Goal: Transaction & Acquisition: Purchase product/service

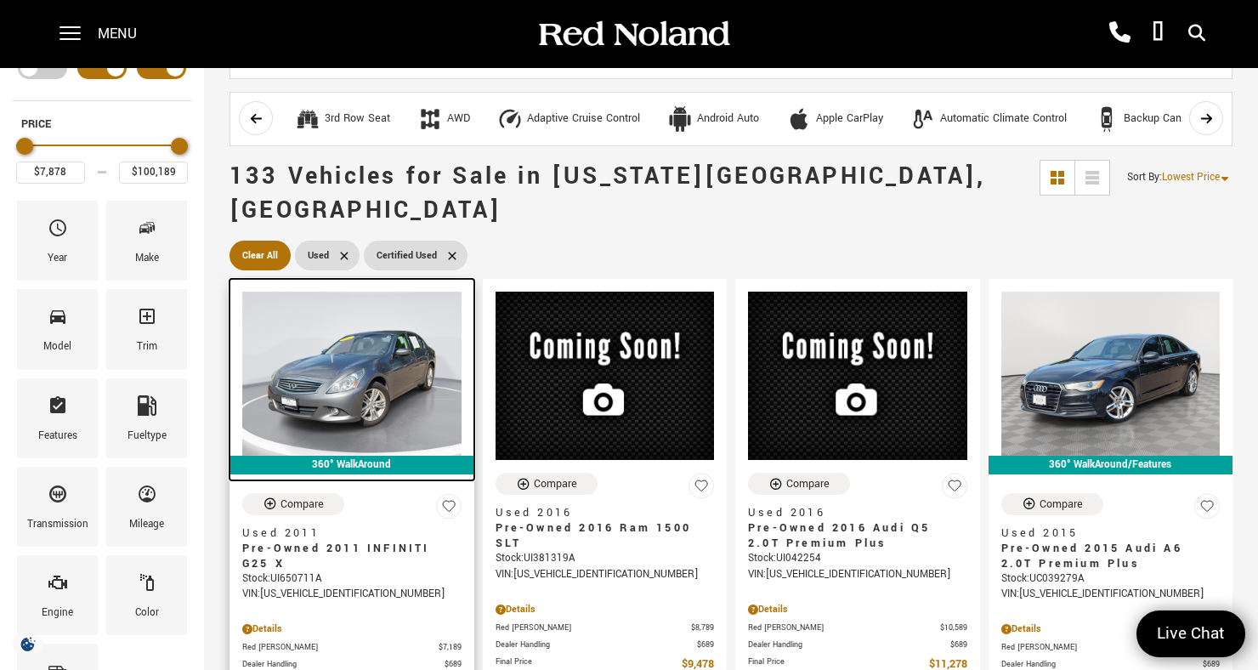
click at [385, 371] on img at bounding box center [351, 374] width 219 height 164
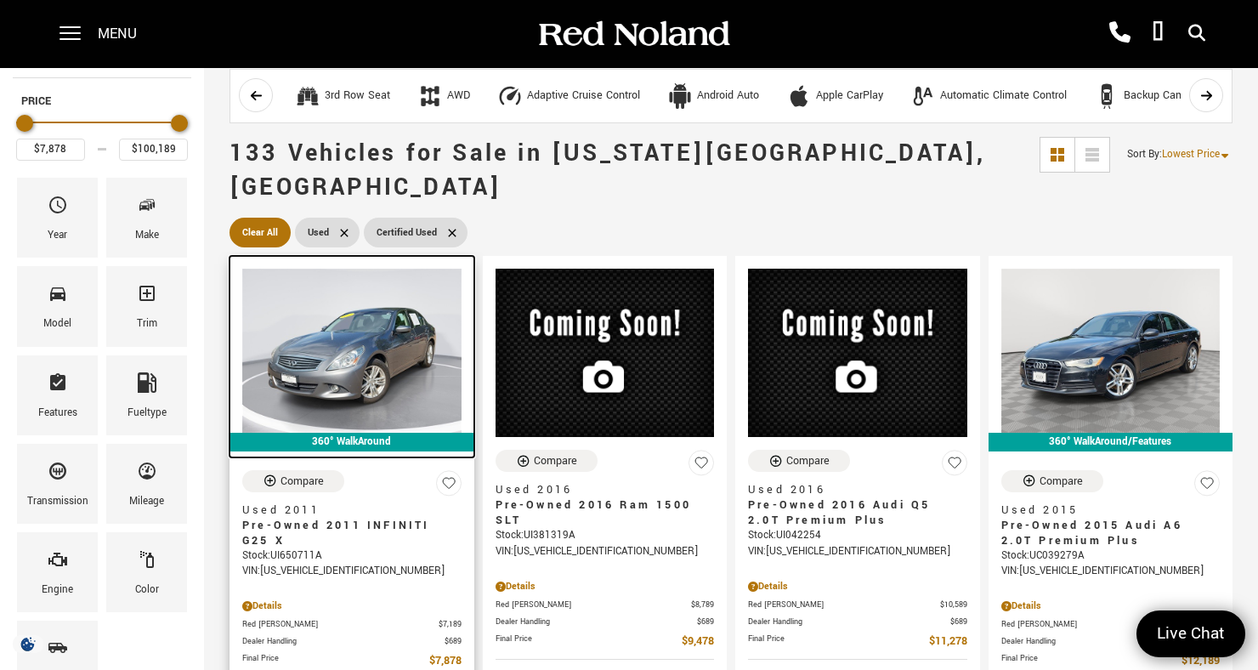
scroll to position [102, 0]
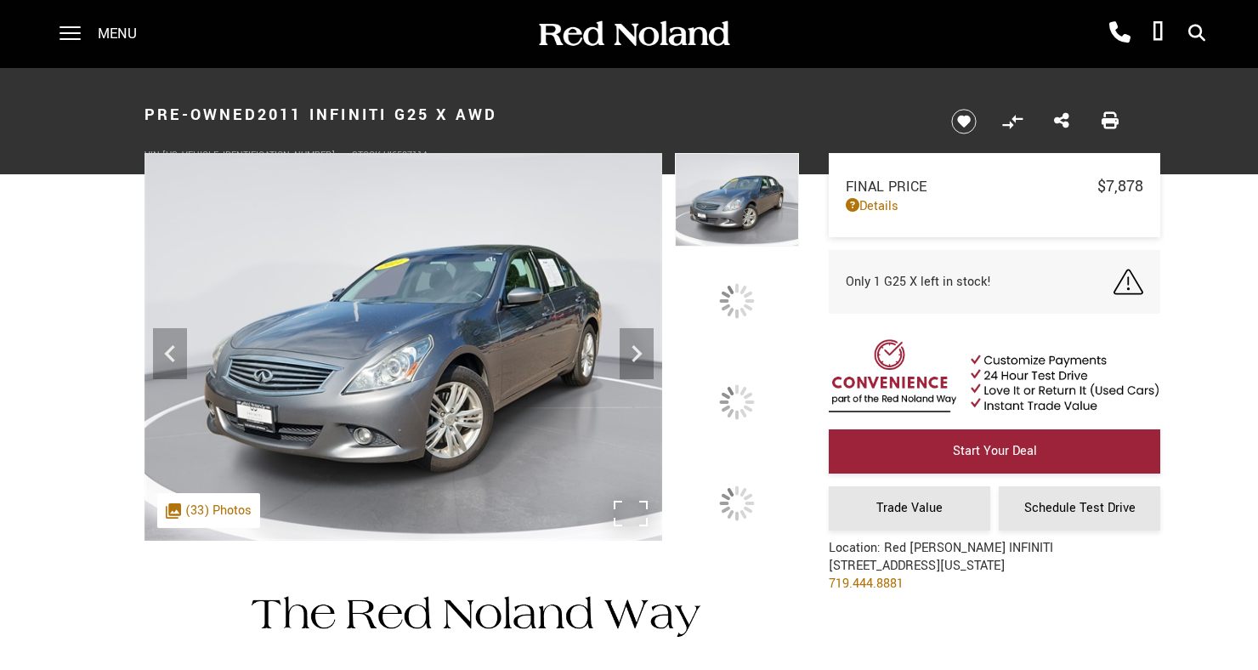
click at [566, 449] on img at bounding box center [403, 347] width 518 height 388
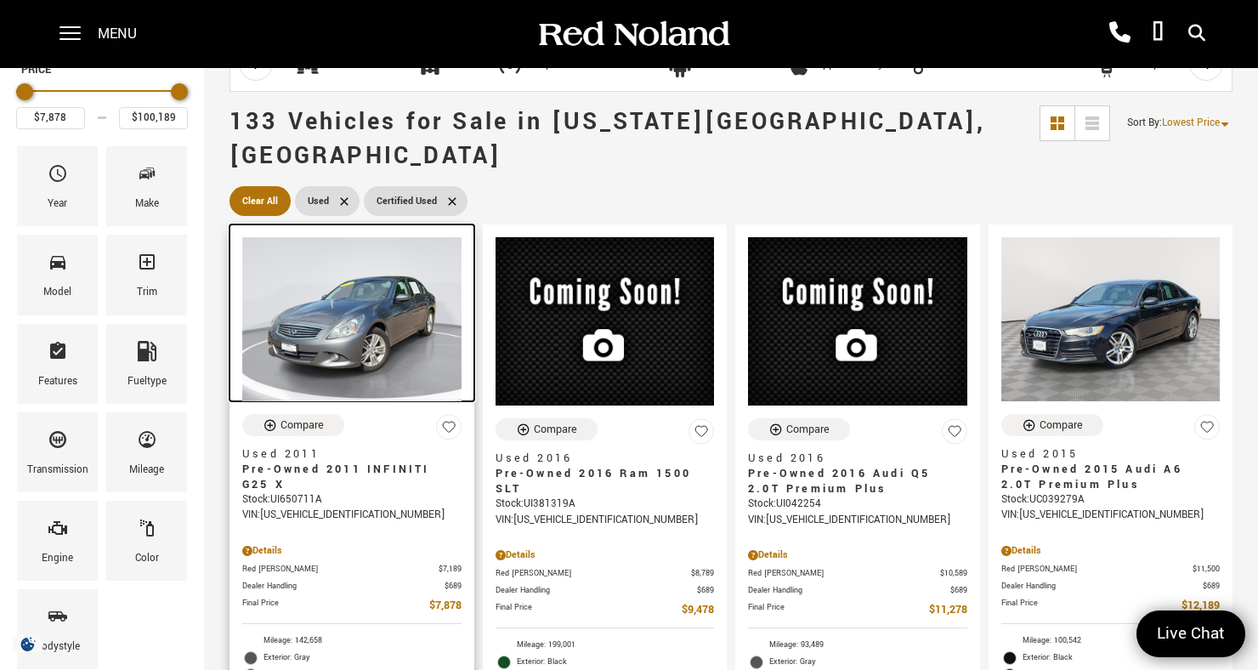
click at [404, 309] on img at bounding box center [351, 319] width 219 height 164
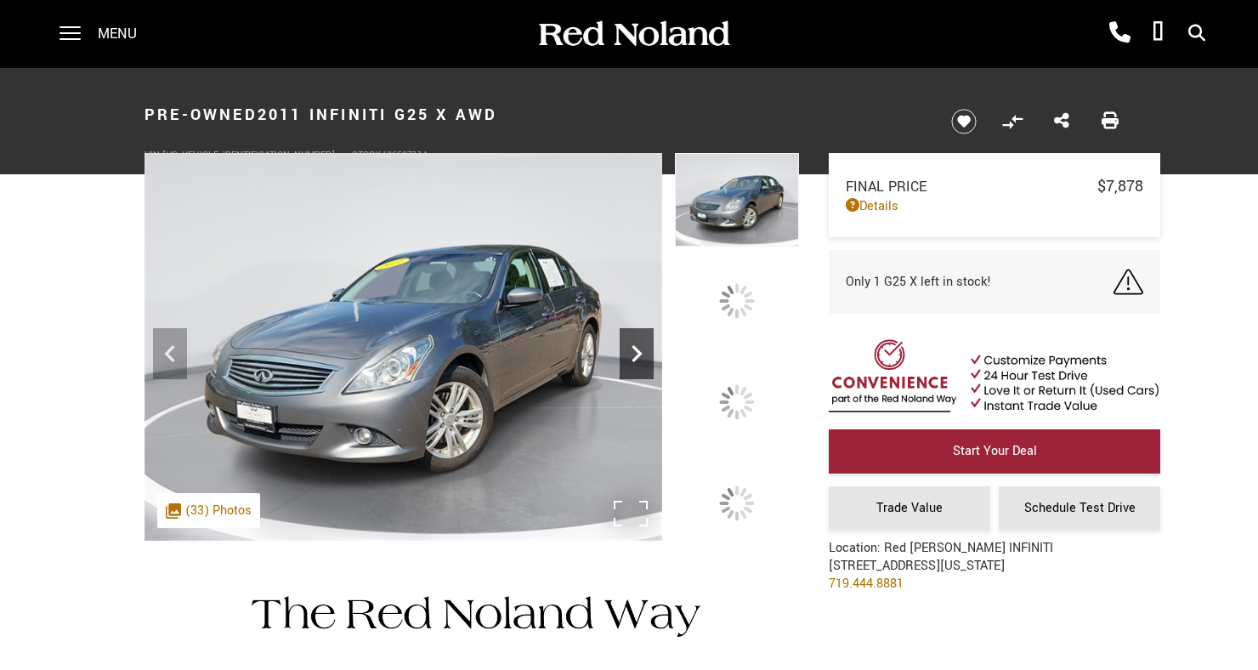
click at [654, 371] on icon at bounding box center [637, 354] width 34 height 34
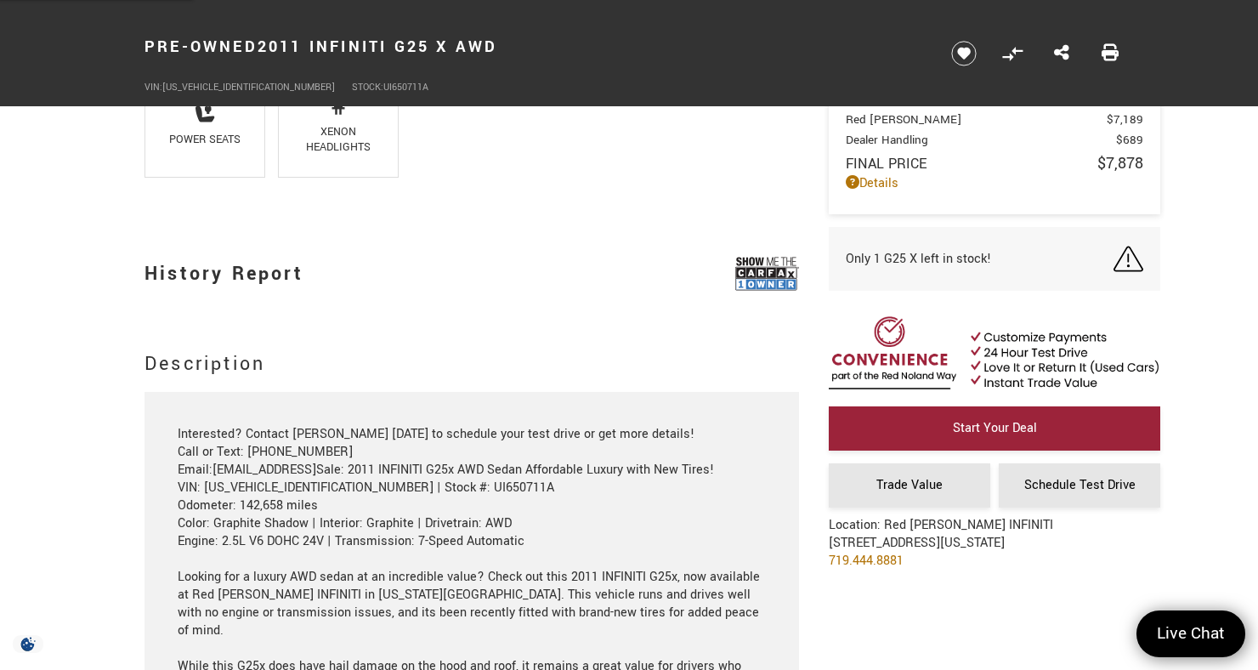
scroll to position [1635, 0]
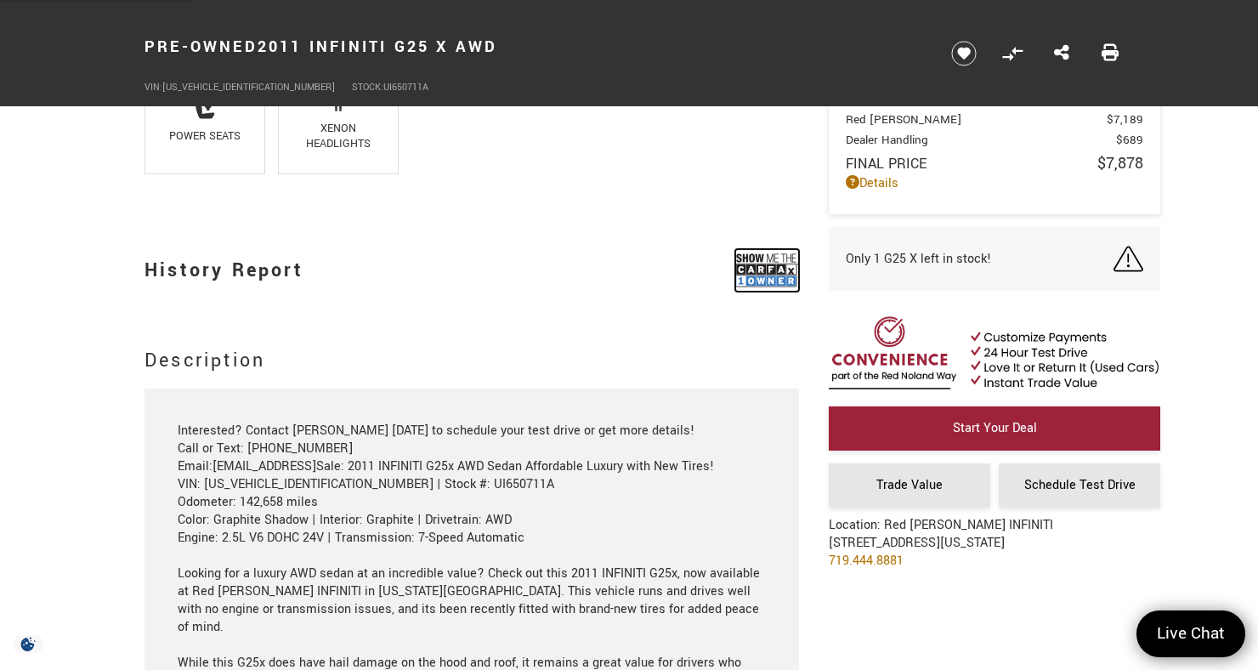
click at [784, 279] on img at bounding box center [767, 270] width 64 height 42
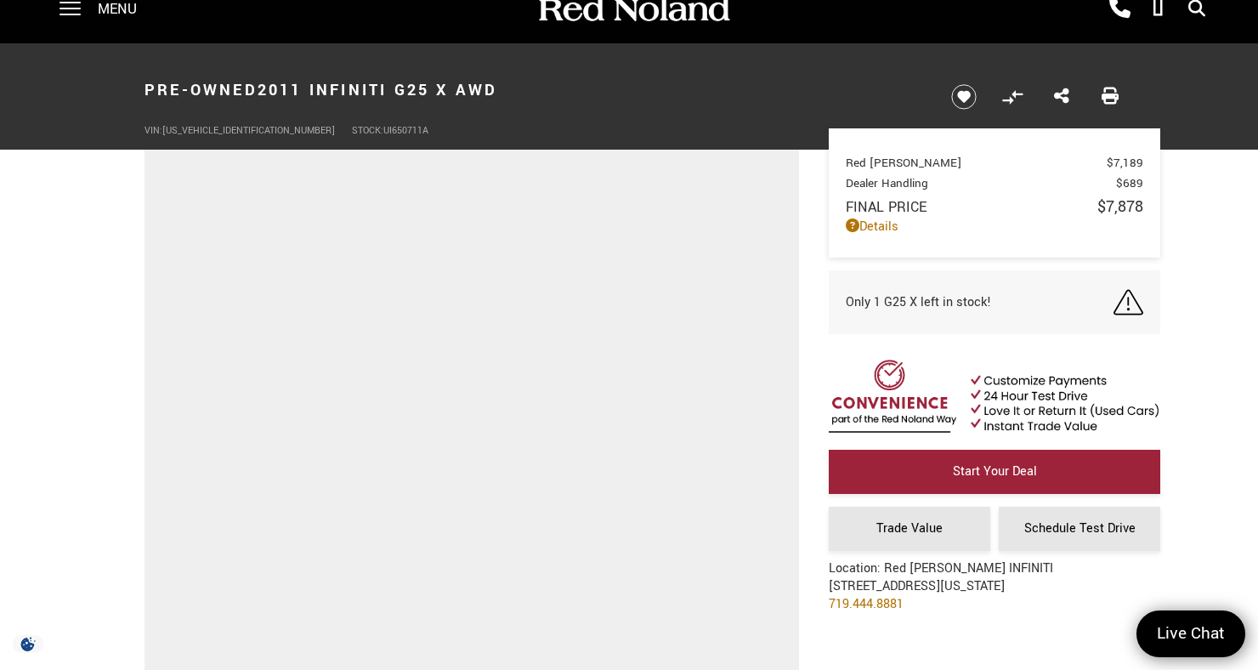
scroll to position [0, 0]
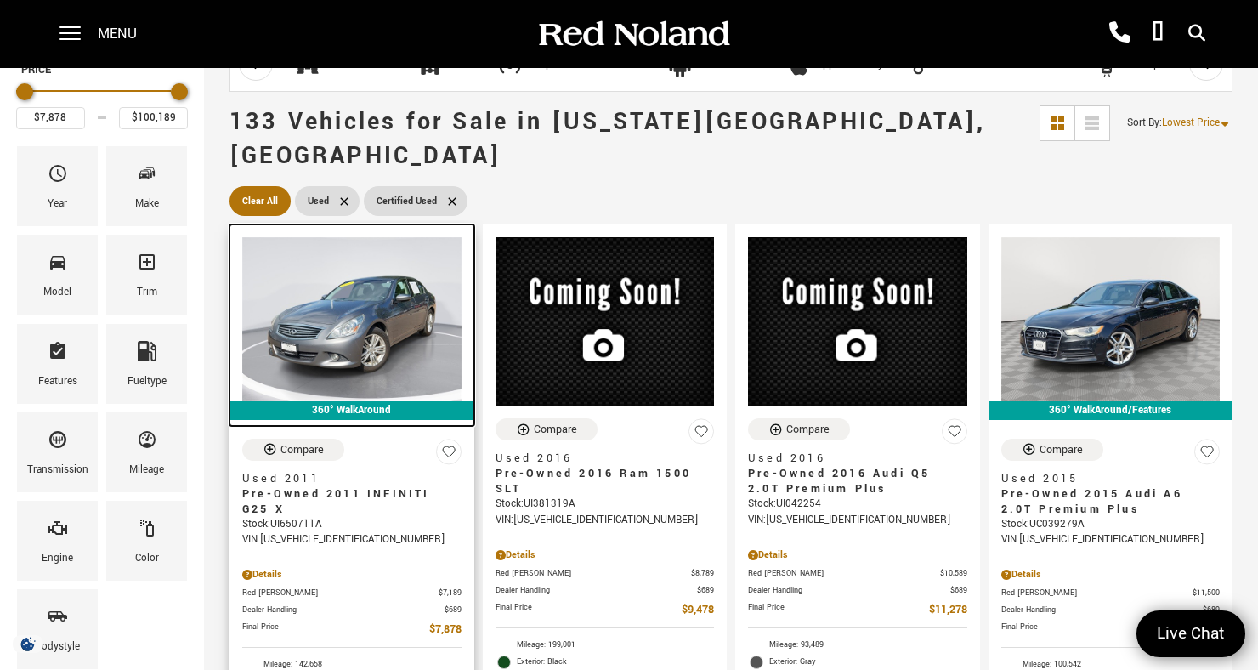
click at [400, 329] on img at bounding box center [351, 319] width 219 height 164
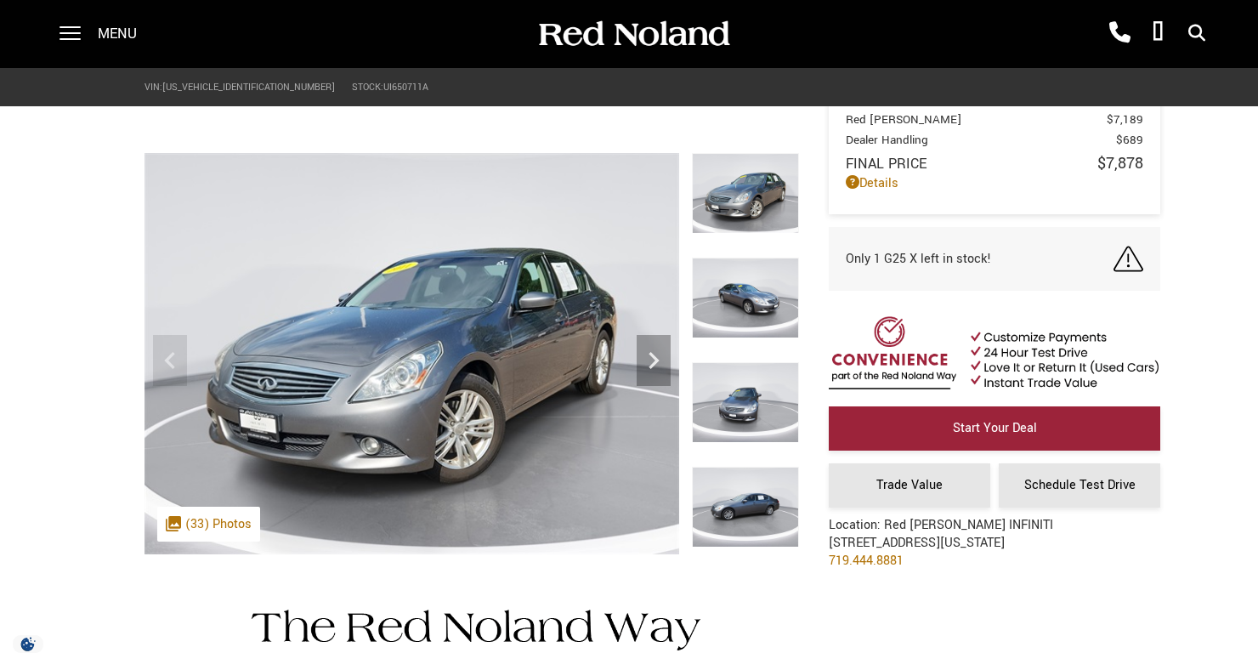
scroll to position [108, 0]
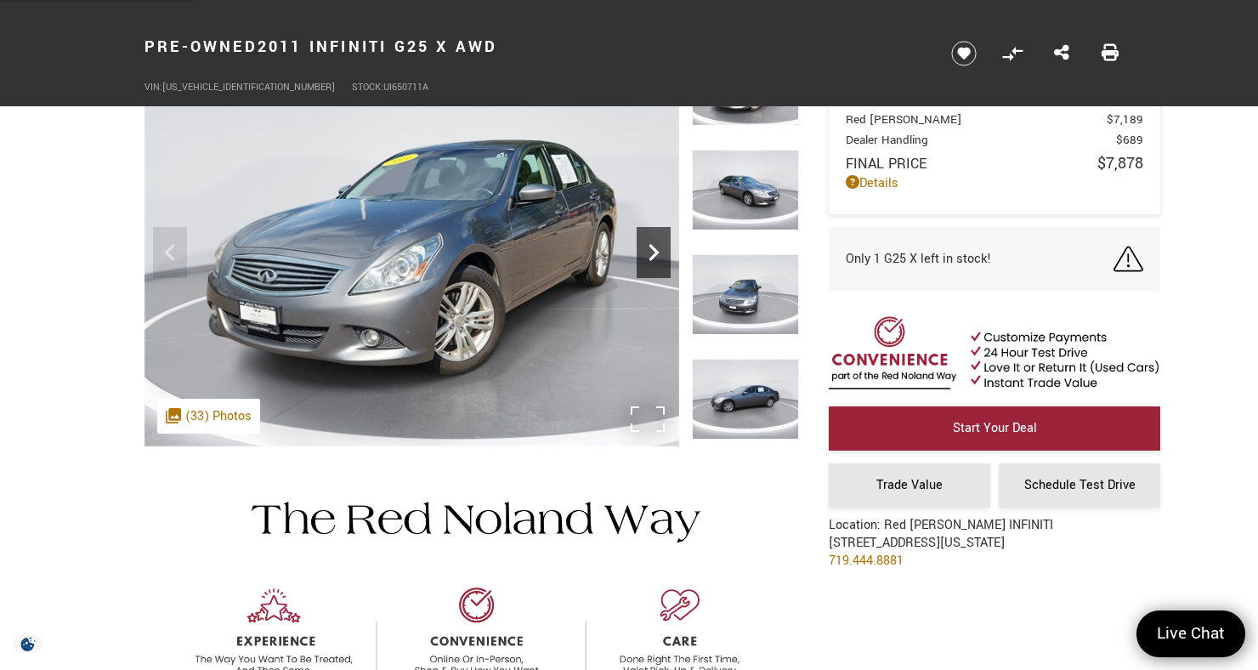
click at [655, 264] on icon "Next" at bounding box center [654, 252] width 34 height 34
